Goal: Information Seeking & Learning: Learn about a topic

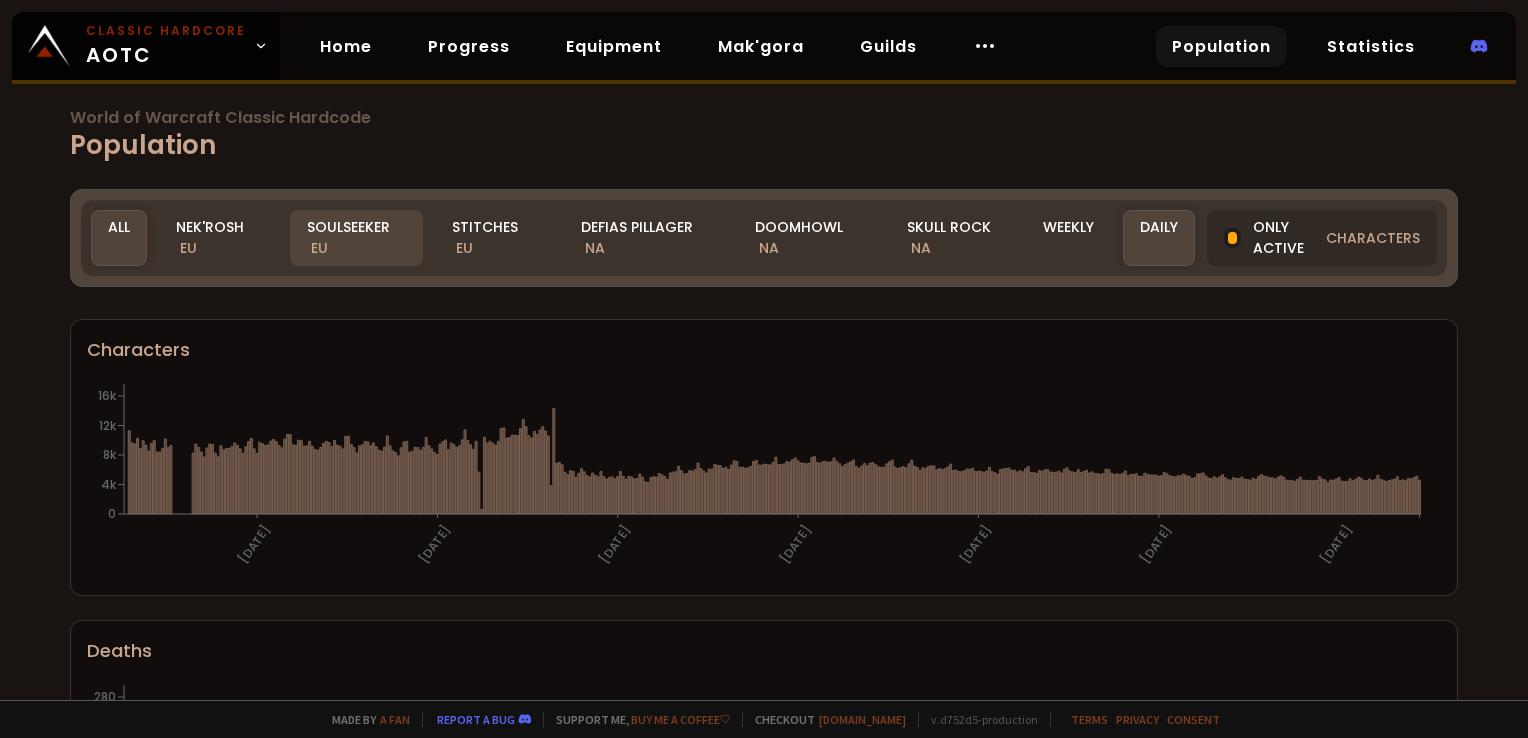
click at [361, 240] on div "Soulseeker EU" at bounding box center [356, 238] width 133 height 56
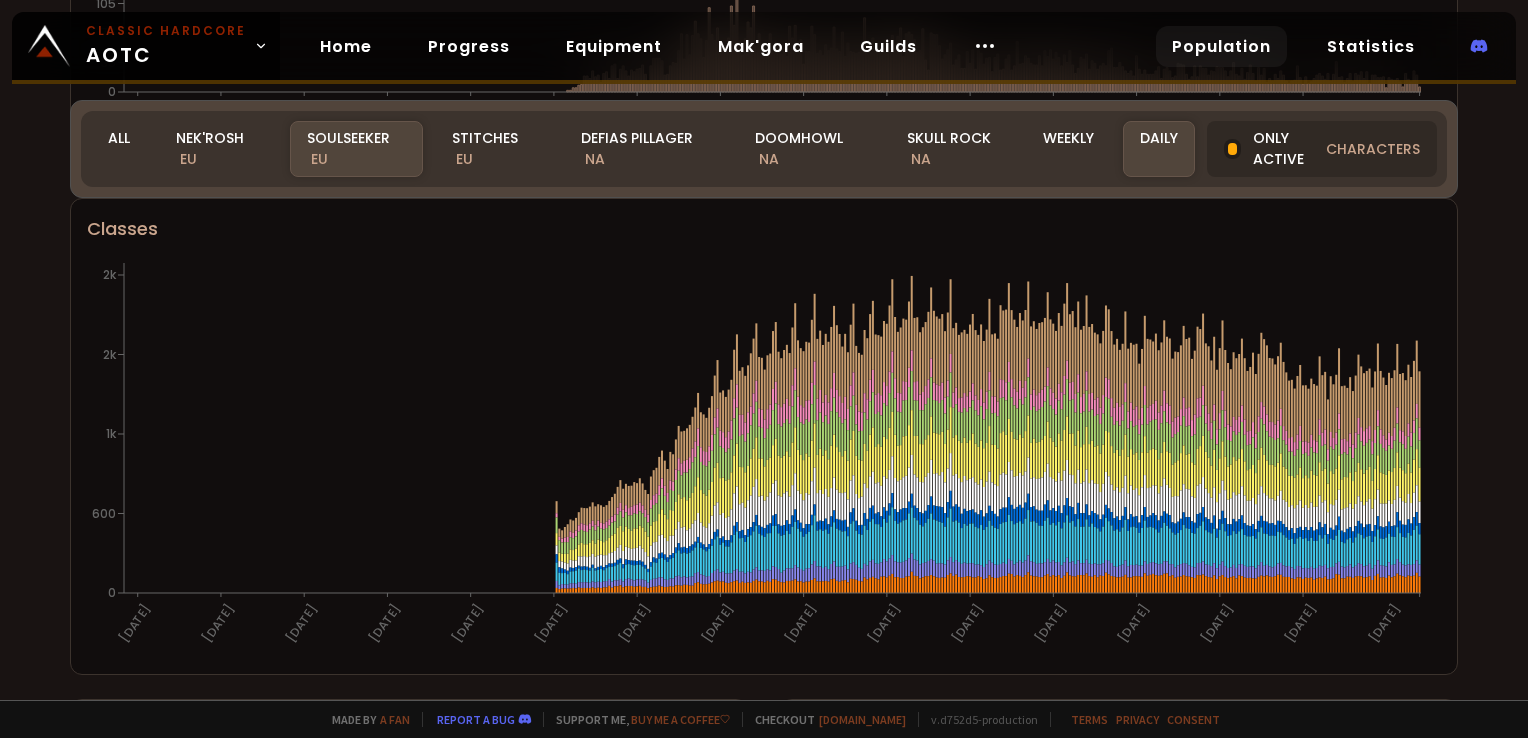
scroll to position [1000, 0]
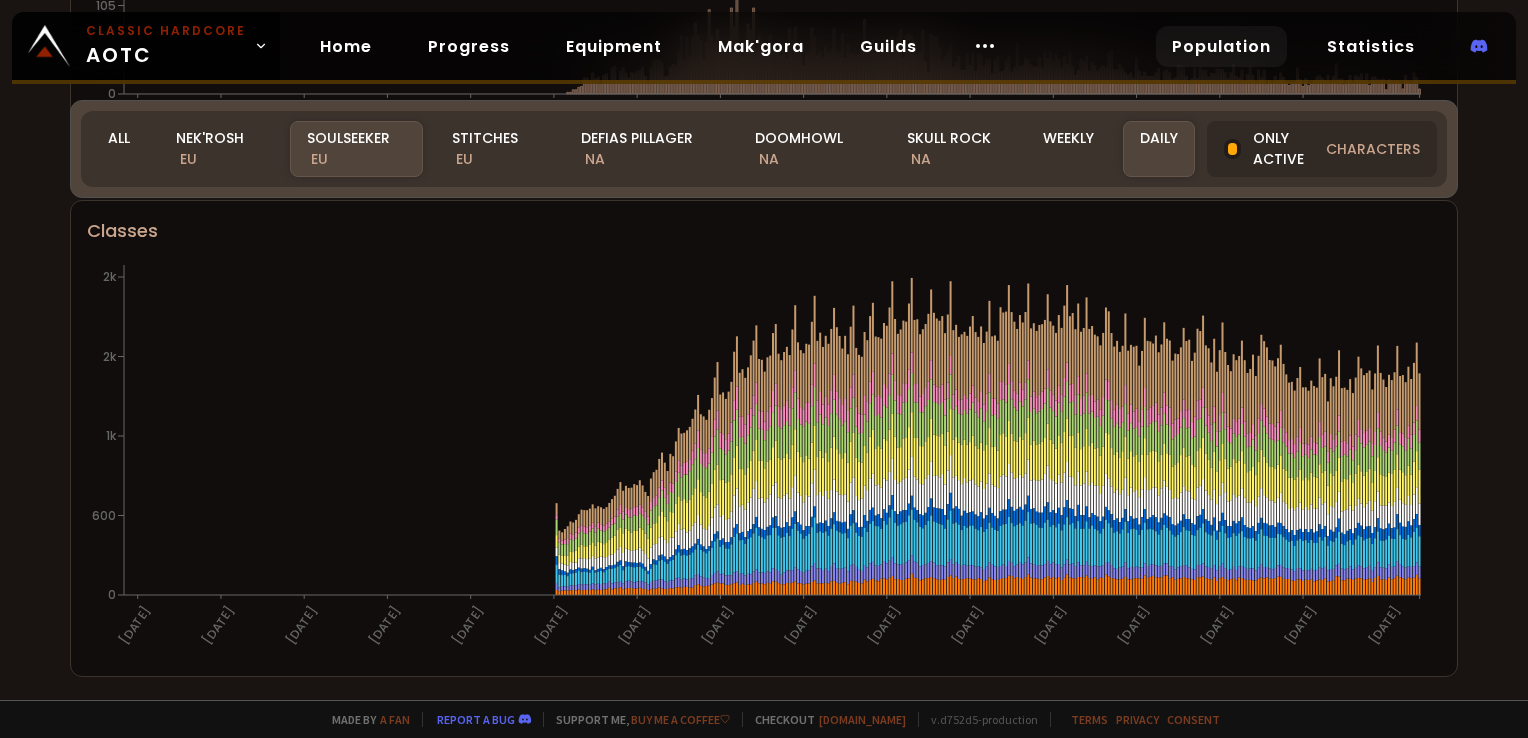
drag, startPoint x: 1279, startPoint y: 147, endPoint x: 1251, endPoint y: 223, distance: 81.0
click at [1279, 147] on div "Only active characters" at bounding box center [1322, 149] width 230 height 56
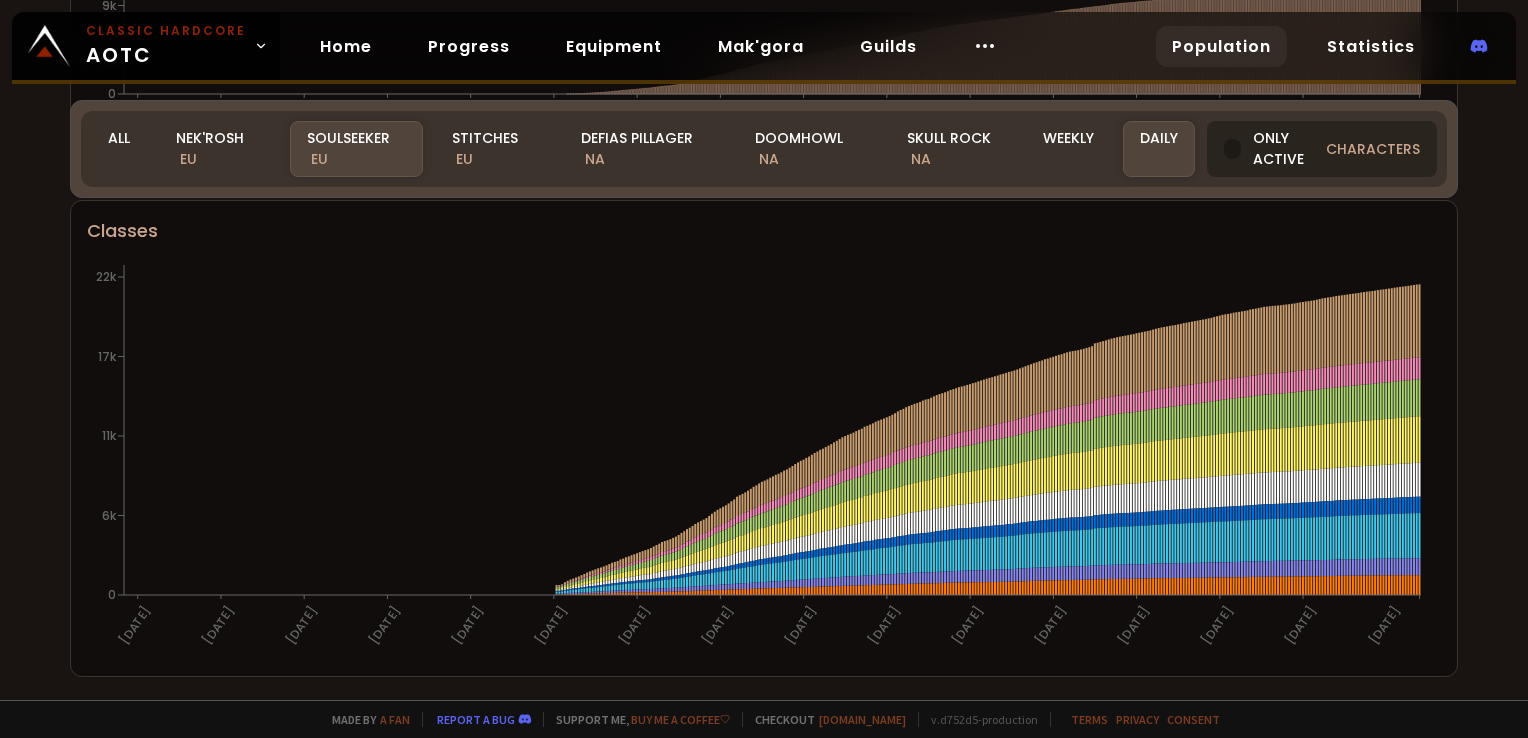
click at [1238, 152] on div at bounding box center [1232, 149] width 17 height 20
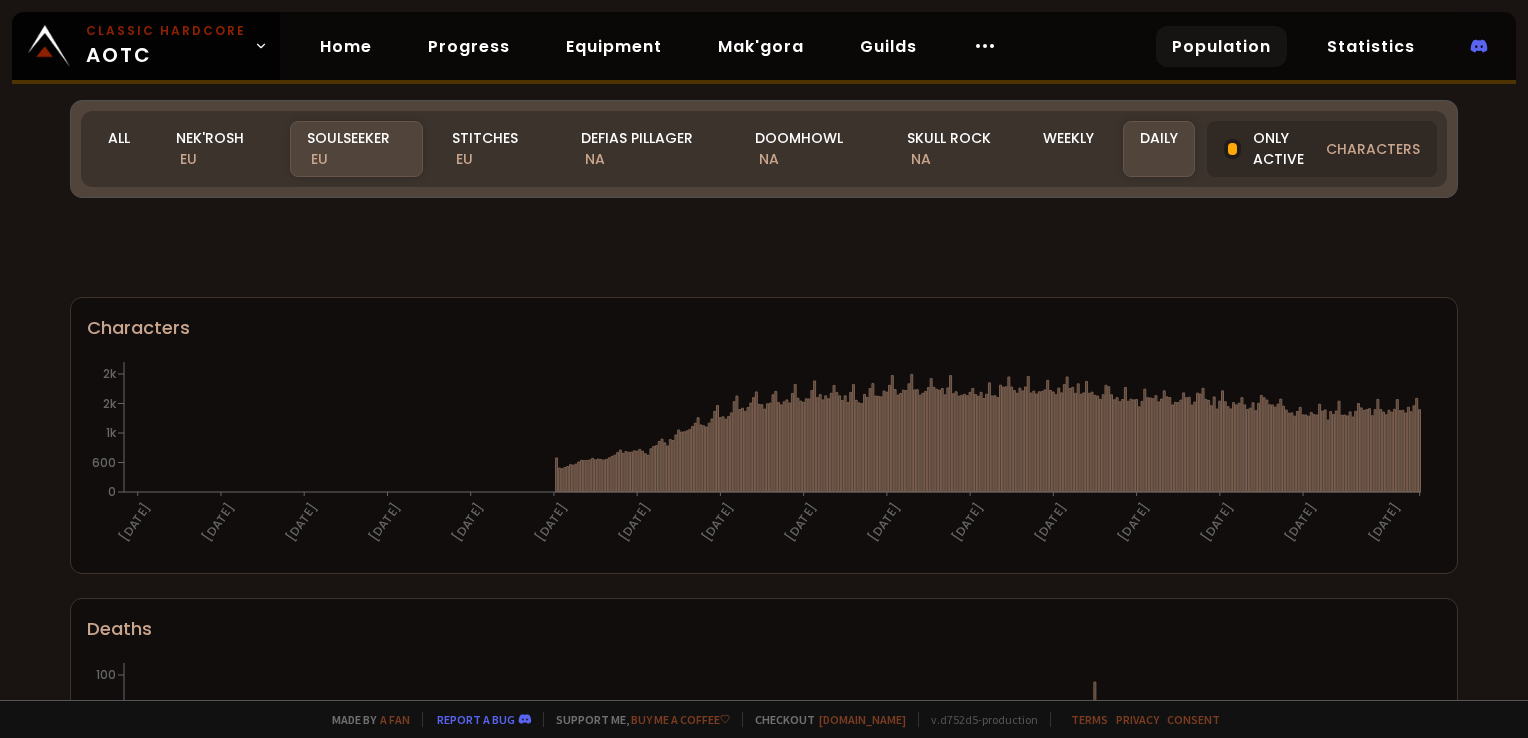
scroll to position [1300, 0]
